Goal: Check status: Check status

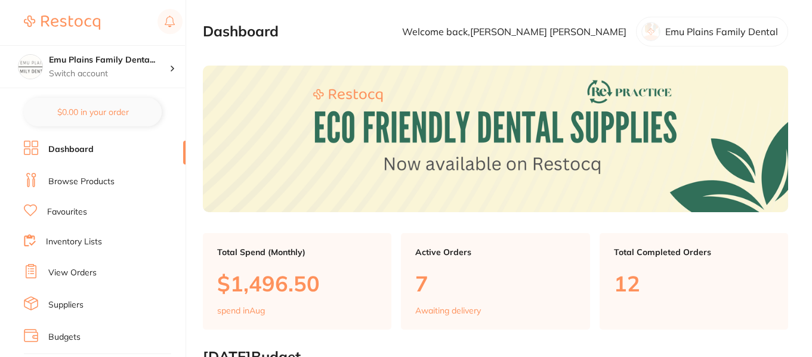
click at [78, 275] on link "View Orders" at bounding box center [72, 273] width 48 height 12
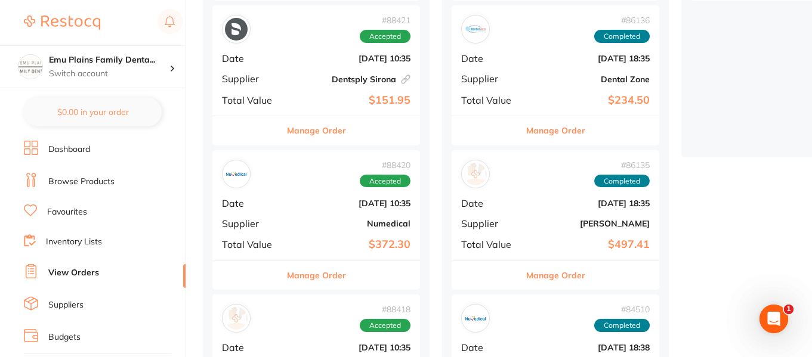
scroll to position [305, 0]
click at [298, 193] on div "# 88420 Accepted Date [DATE] 10:35 Supplier Numedical Total Value $372.30" at bounding box center [316, 206] width 208 height 110
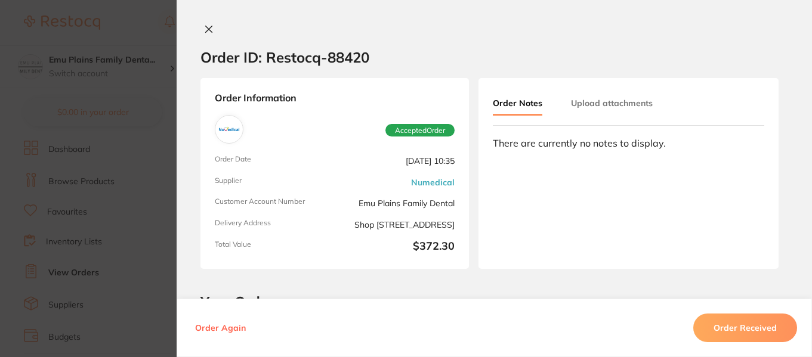
click at [205, 27] on icon at bounding box center [209, 29] width 10 height 10
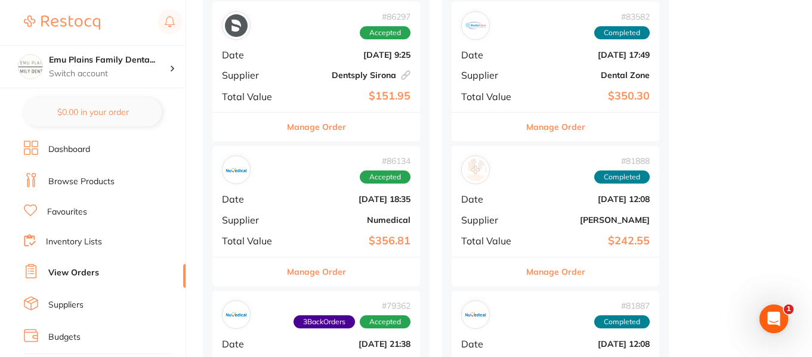
scroll to position [744, 0]
click at [299, 188] on div "# 86134 Accepted Date [DATE] 18:35 Supplier Numedical Total Value $356.81" at bounding box center [316, 201] width 208 height 110
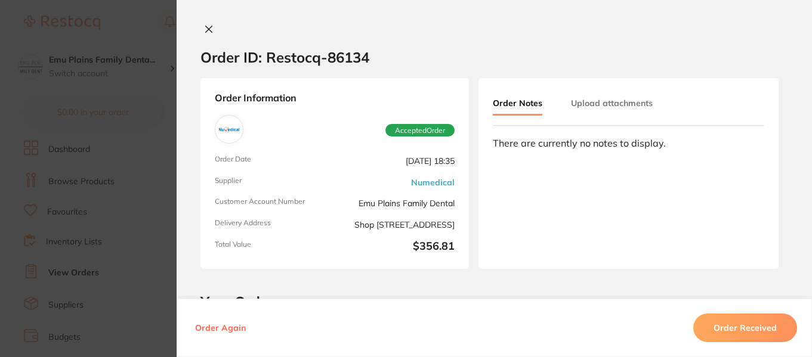
click at [206, 34] on button at bounding box center [208, 30] width 17 height 13
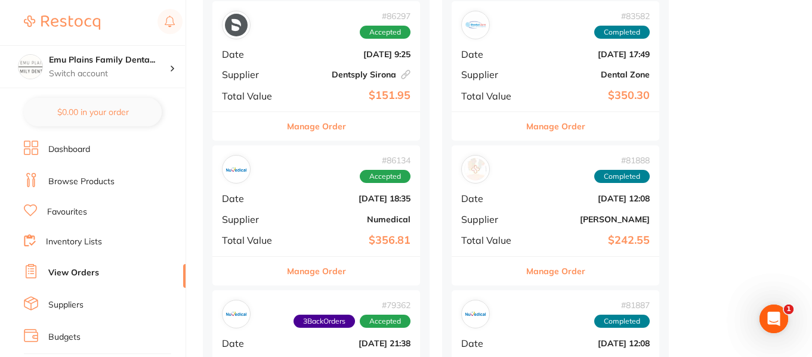
click at [78, 146] on link "Dashboard" at bounding box center [69, 150] width 42 height 12
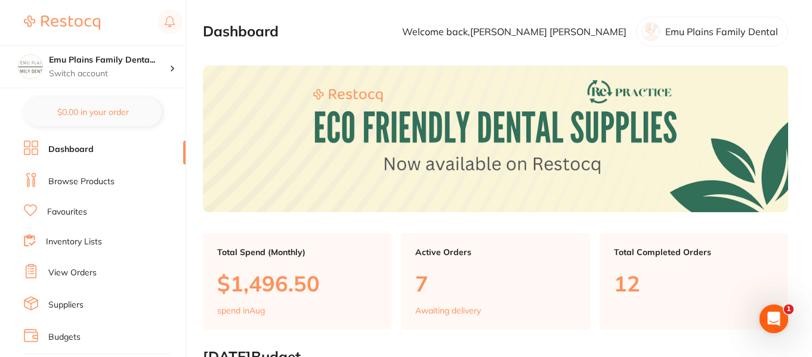
click at [80, 176] on link "Browse Products" at bounding box center [81, 182] width 66 height 12
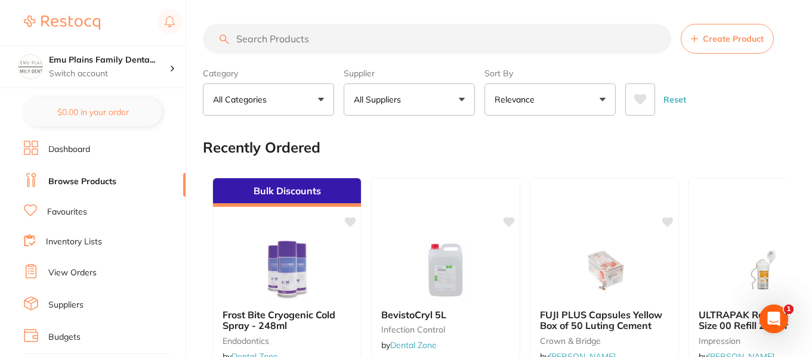
click at [287, 35] on input "search" at bounding box center [437, 39] width 468 height 30
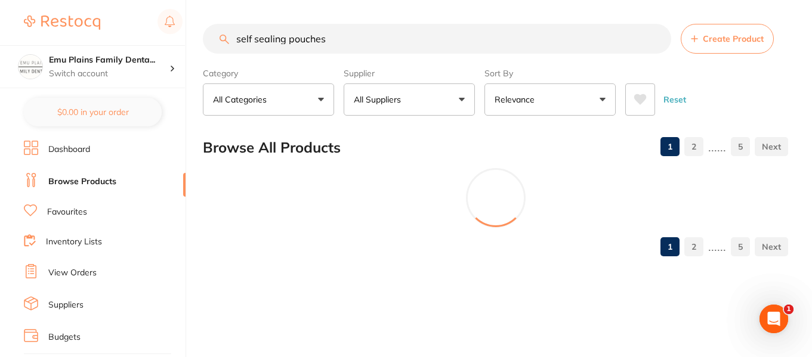
type input "self sealing pouches"
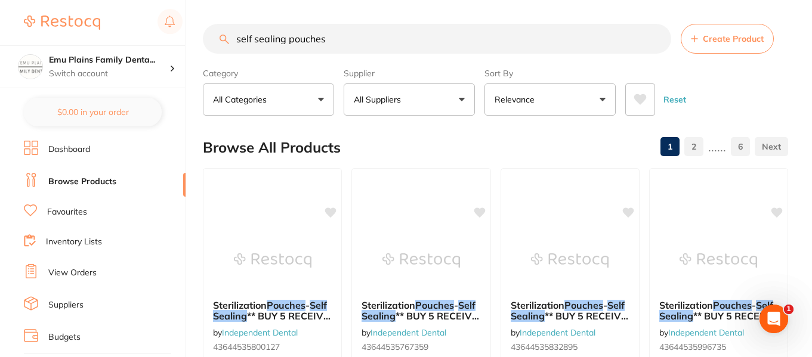
click at [461, 100] on button "All Suppliers" at bounding box center [409, 100] width 131 height 32
type input "numedical"
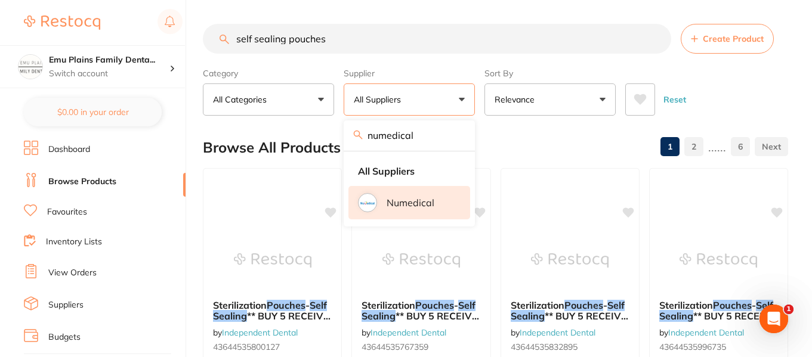
click at [409, 200] on p "Numedical" at bounding box center [411, 202] width 48 height 11
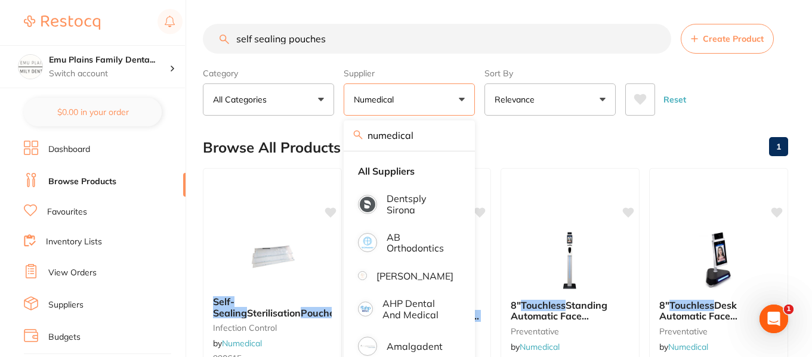
click at [607, 141] on div "Browse All Products 1" at bounding box center [495, 148] width 585 height 40
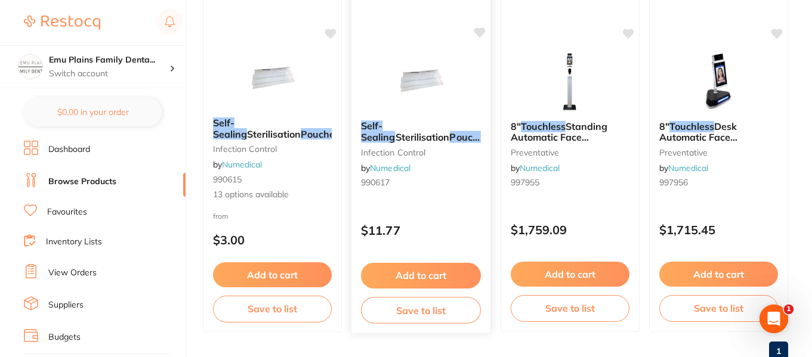
scroll to position [216, 0]
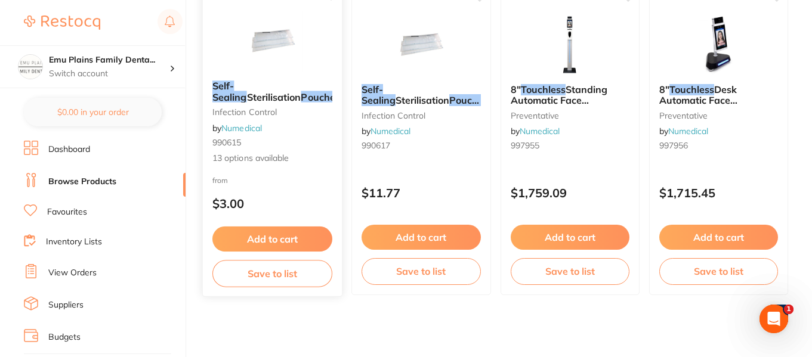
click at [275, 29] on img at bounding box center [272, 41] width 78 height 60
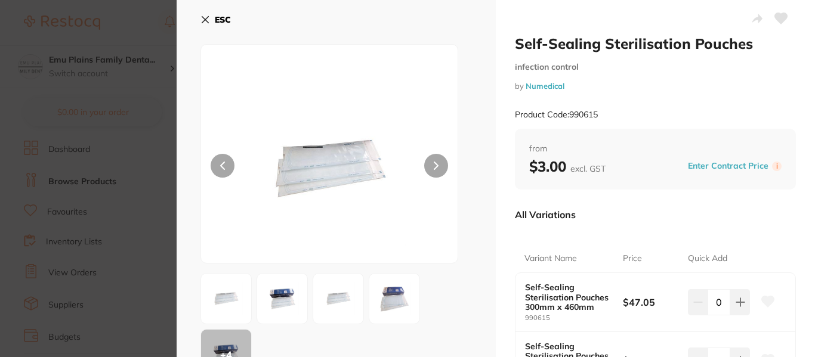
click at [282, 291] on img at bounding box center [282, 298] width 43 height 43
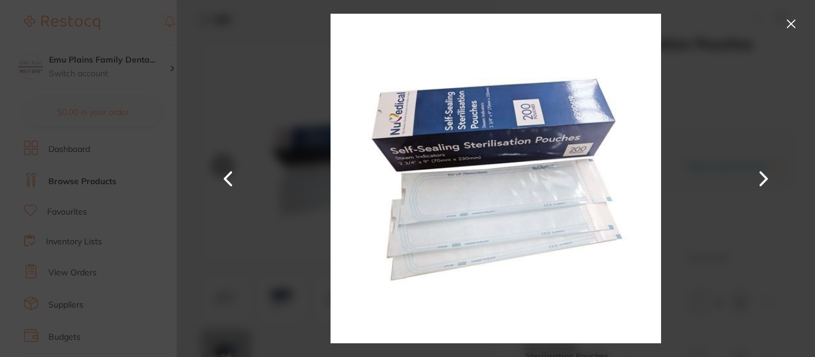
click at [791, 21] on button at bounding box center [790, 23] width 19 height 19
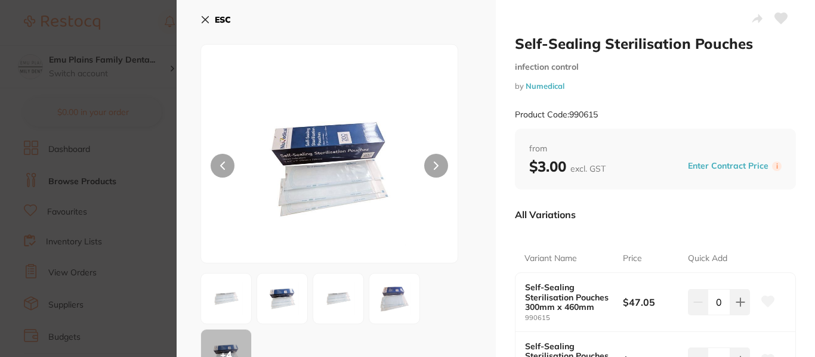
click at [206, 16] on icon at bounding box center [205, 20] width 10 height 10
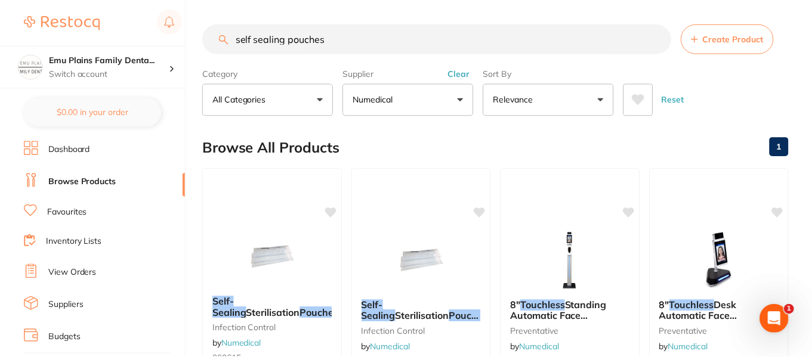
scroll to position [216, 0]
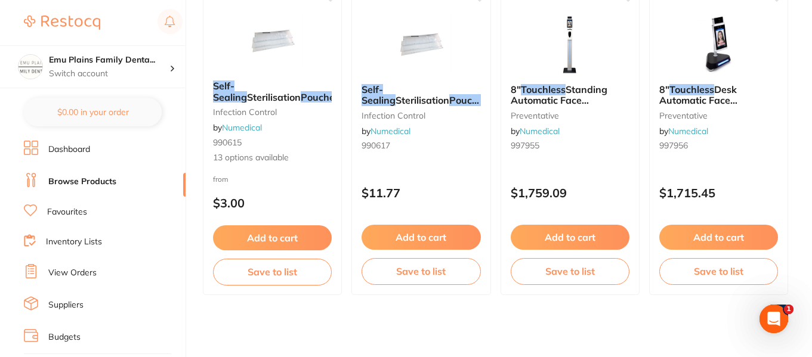
click at [88, 273] on link "View Orders" at bounding box center [72, 273] width 48 height 12
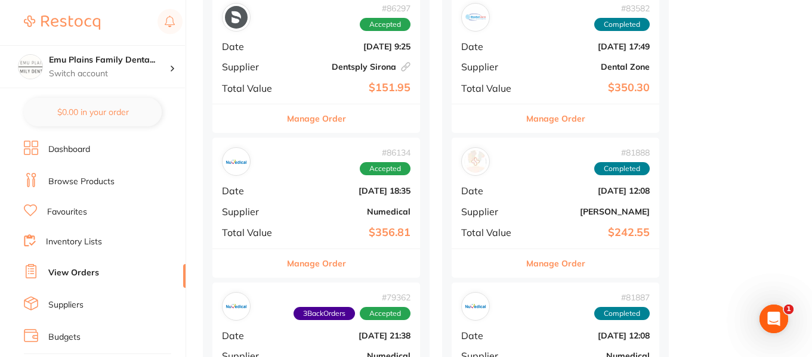
scroll to position [753, 0]
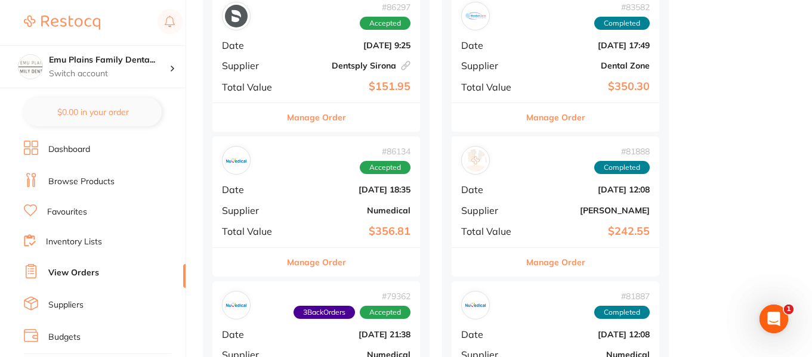
click at [298, 197] on div "# 86134 Accepted Date [DATE] 18:35 Supplier Numedical Total Value $356.81" at bounding box center [316, 192] width 208 height 110
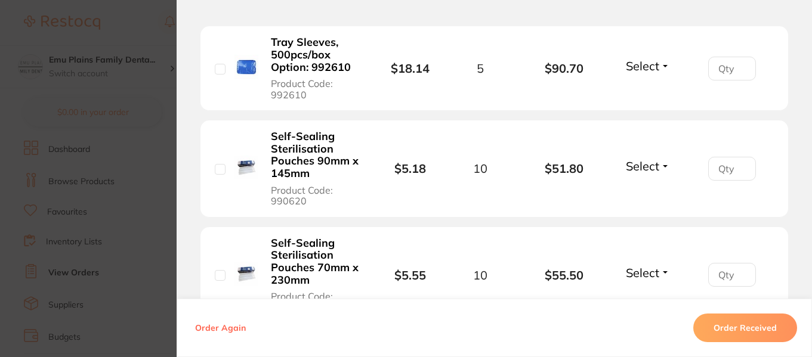
scroll to position [393, 0]
click at [220, 166] on input "checkbox" at bounding box center [220, 168] width 11 height 11
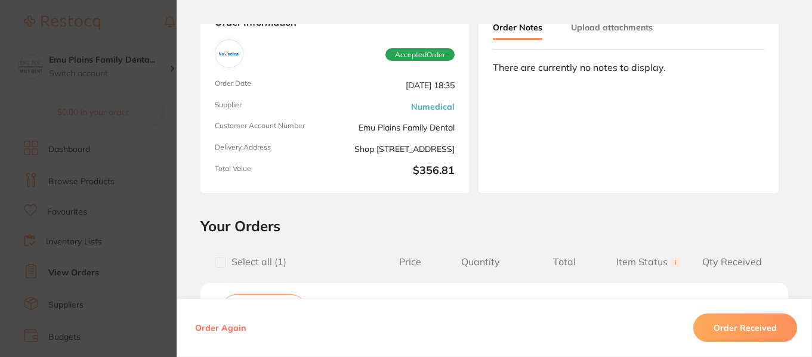
scroll to position [0, 0]
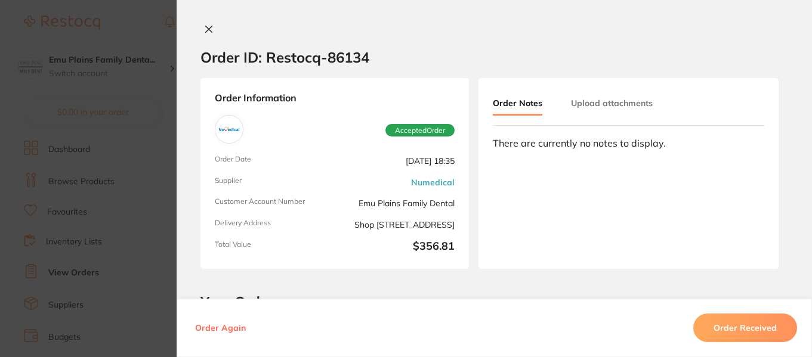
checkbox input "false"
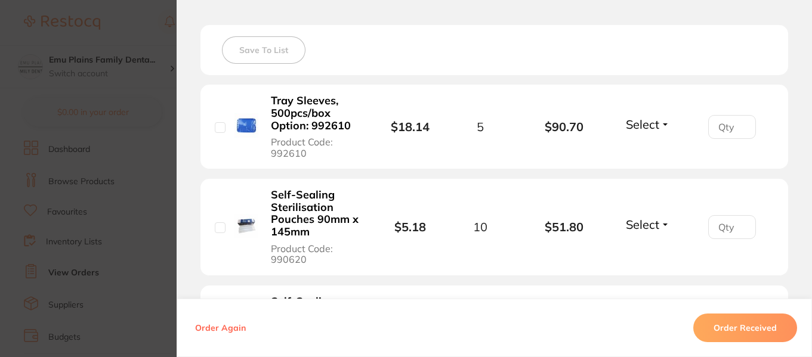
scroll to position [335, 0]
